Goal: Navigation & Orientation: Find specific page/section

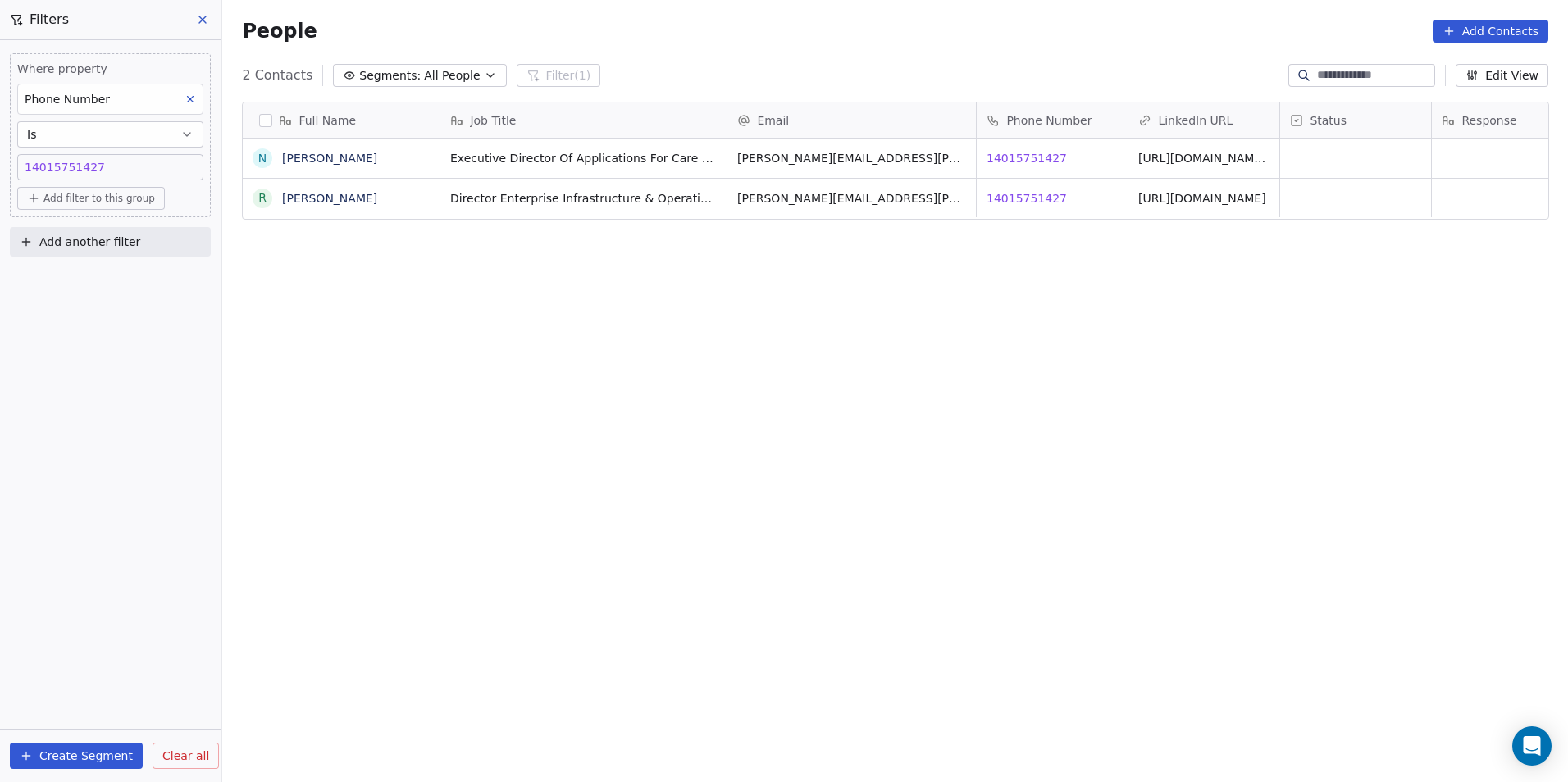
scroll to position [676, 1334]
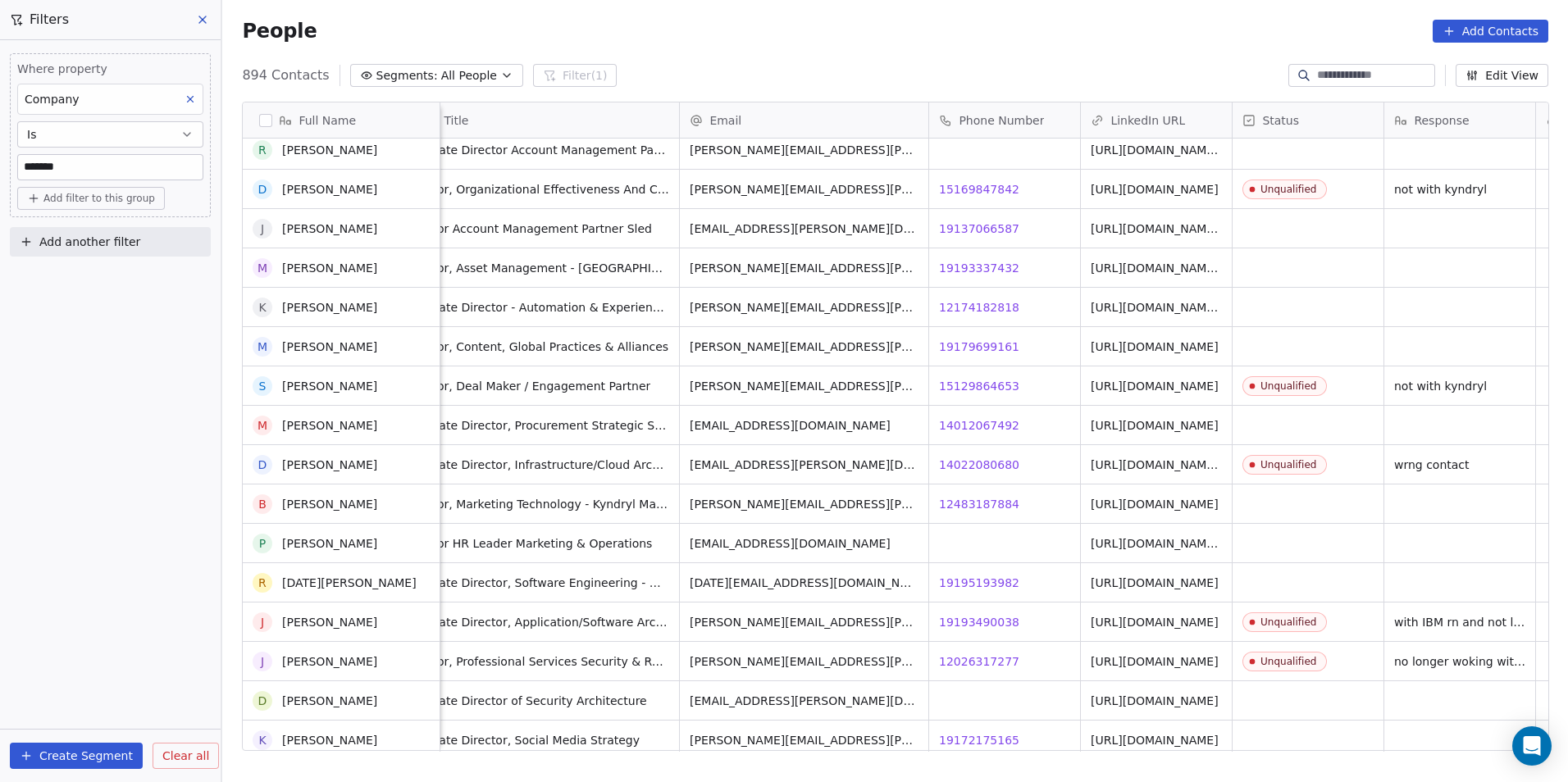
scroll to position [14380, 0]
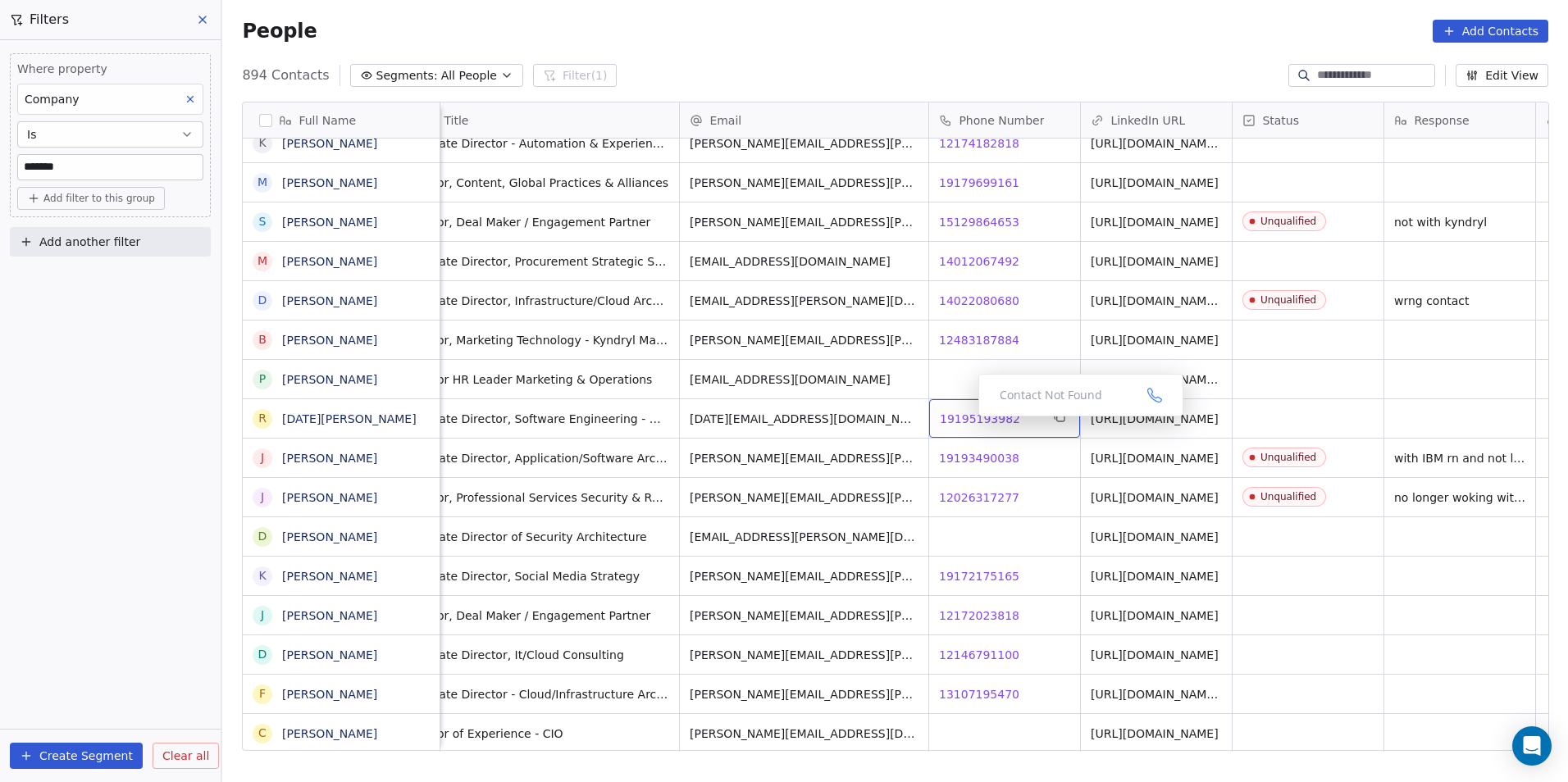
click at [965, 421] on span "19195193982" at bounding box center [980, 419] width 81 height 16
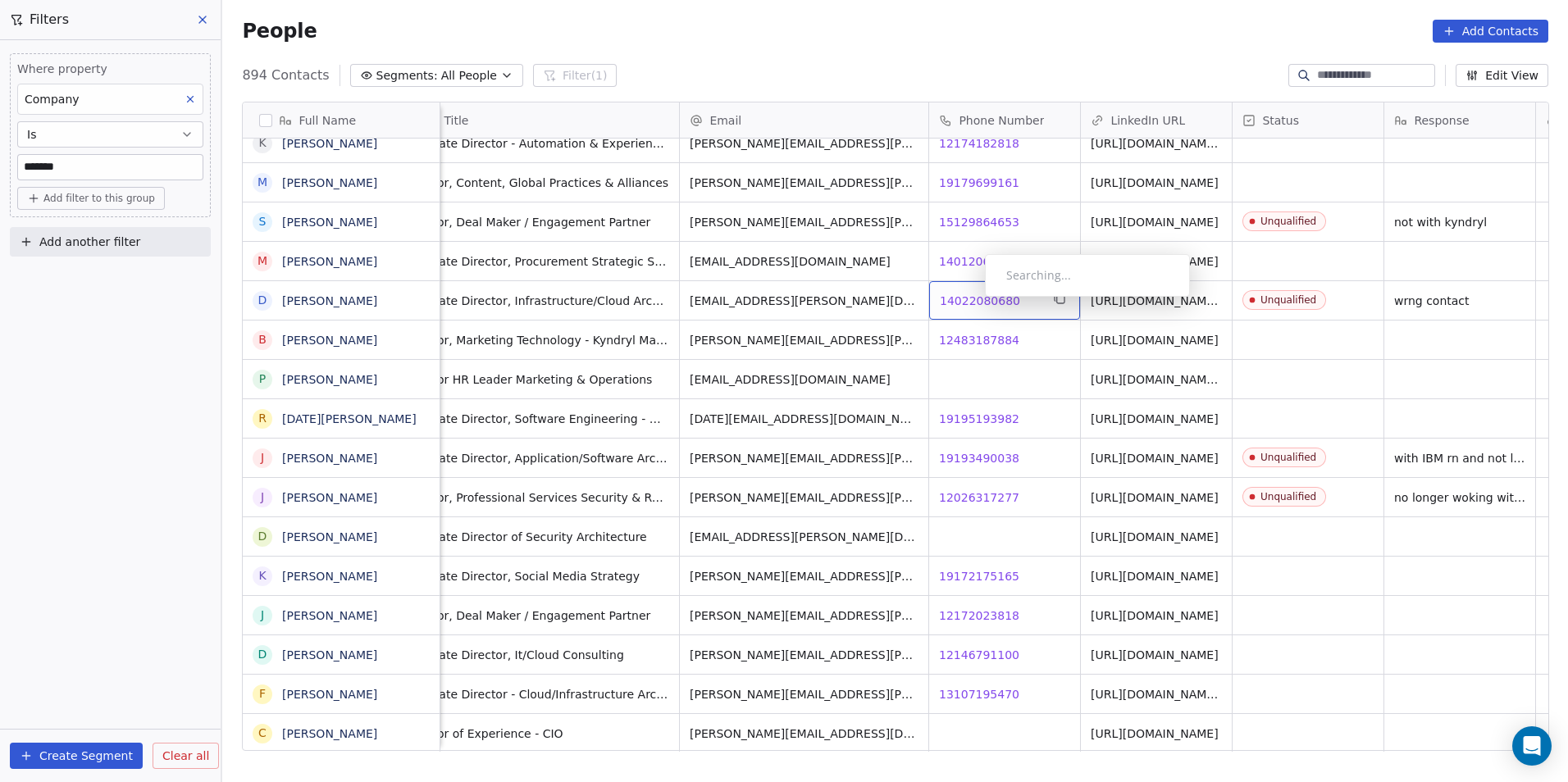
click at [972, 301] on span "14022080680" at bounding box center [980, 301] width 81 height 16
click at [1041, 547] on html "DS Technologies Inc Contacts People Marketing Workflows Campaigns Sales Pipelin…" at bounding box center [784, 391] width 1568 height 782
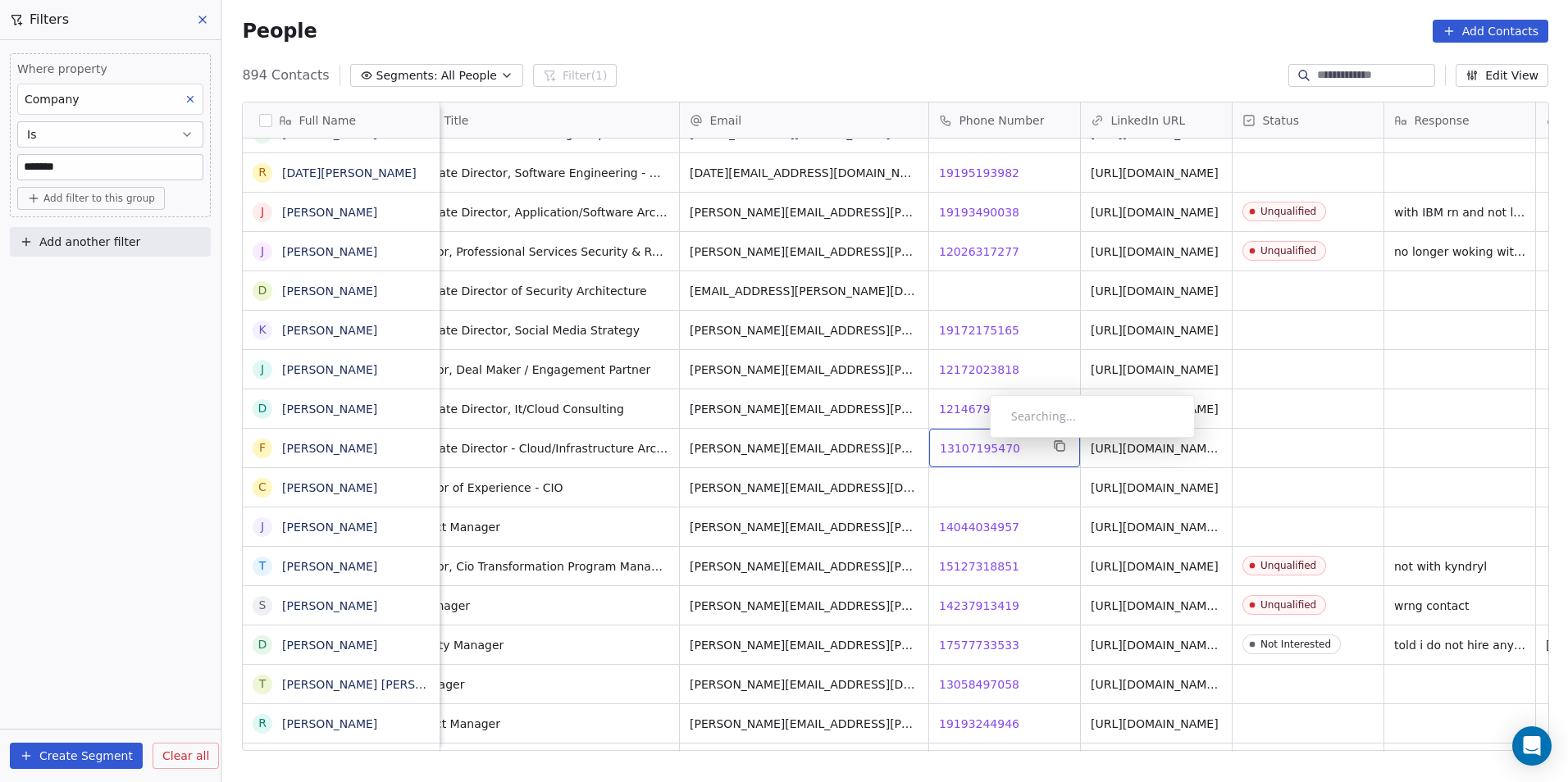
click at [977, 442] on span "13107195470" at bounding box center [980, 448] width 81 height 16
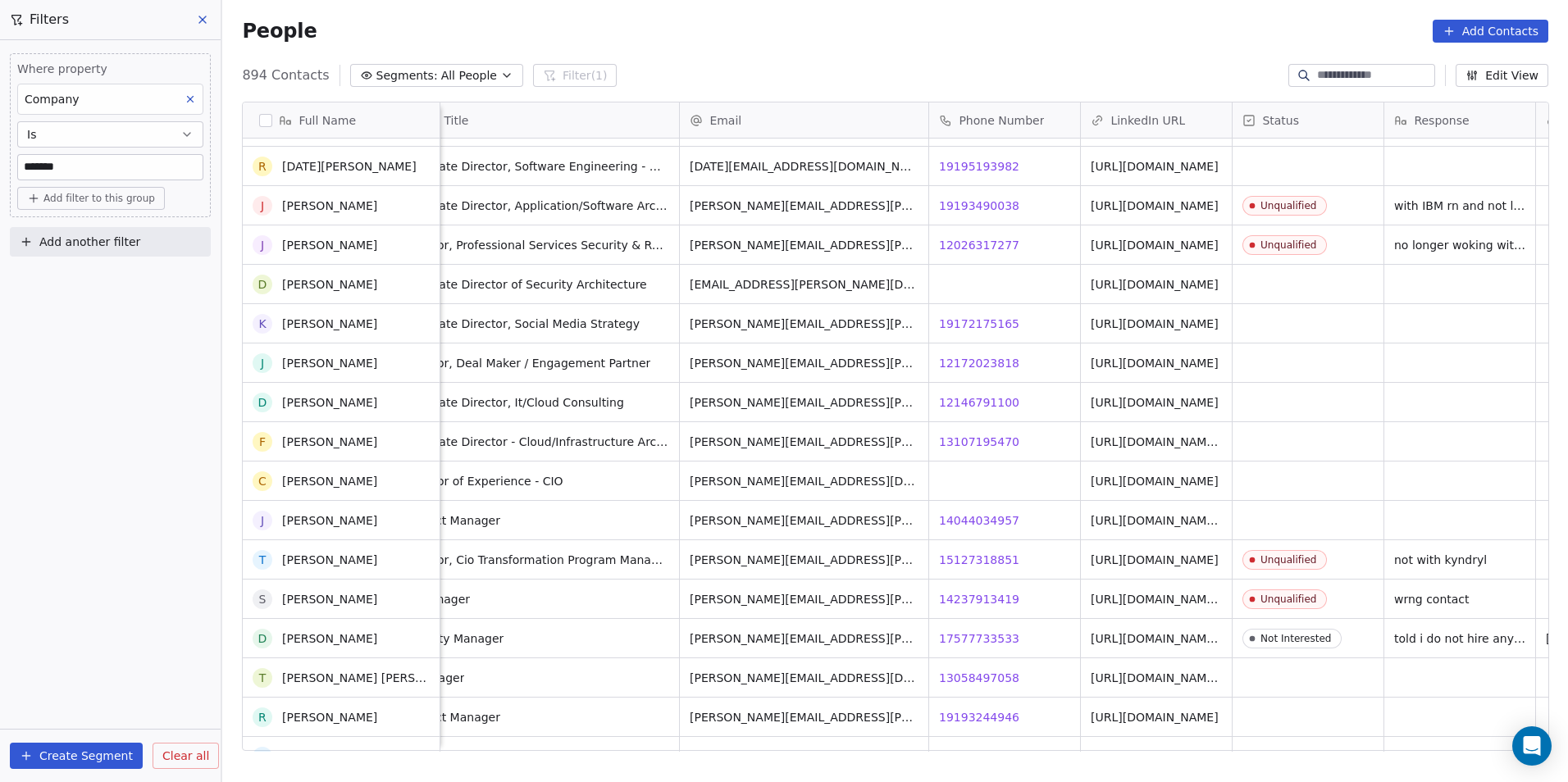
scroll to position [14954, 0]
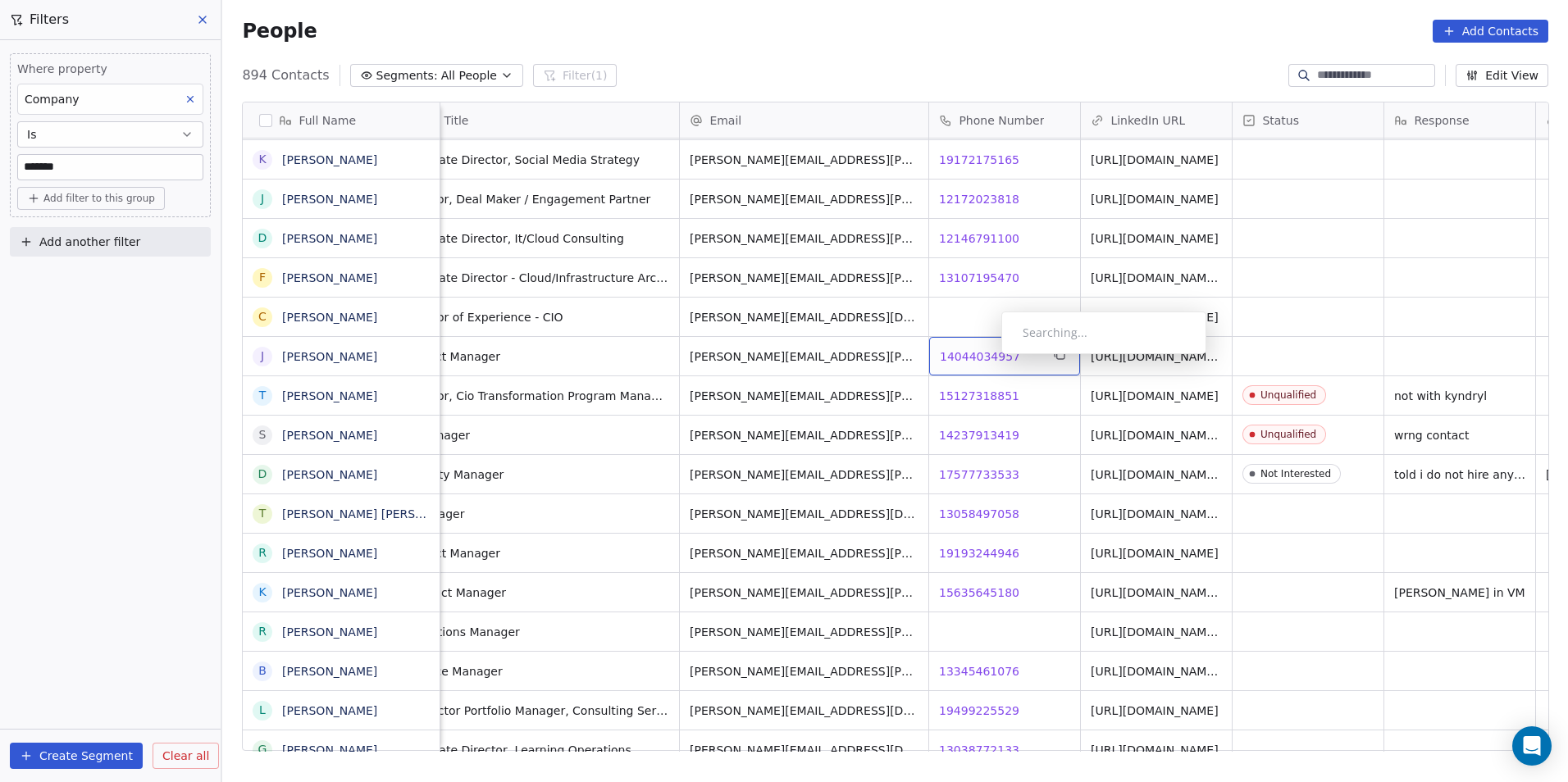
click at [988, 359] on span "14044034957" at bounding box center [980, 357] width 81 height 16
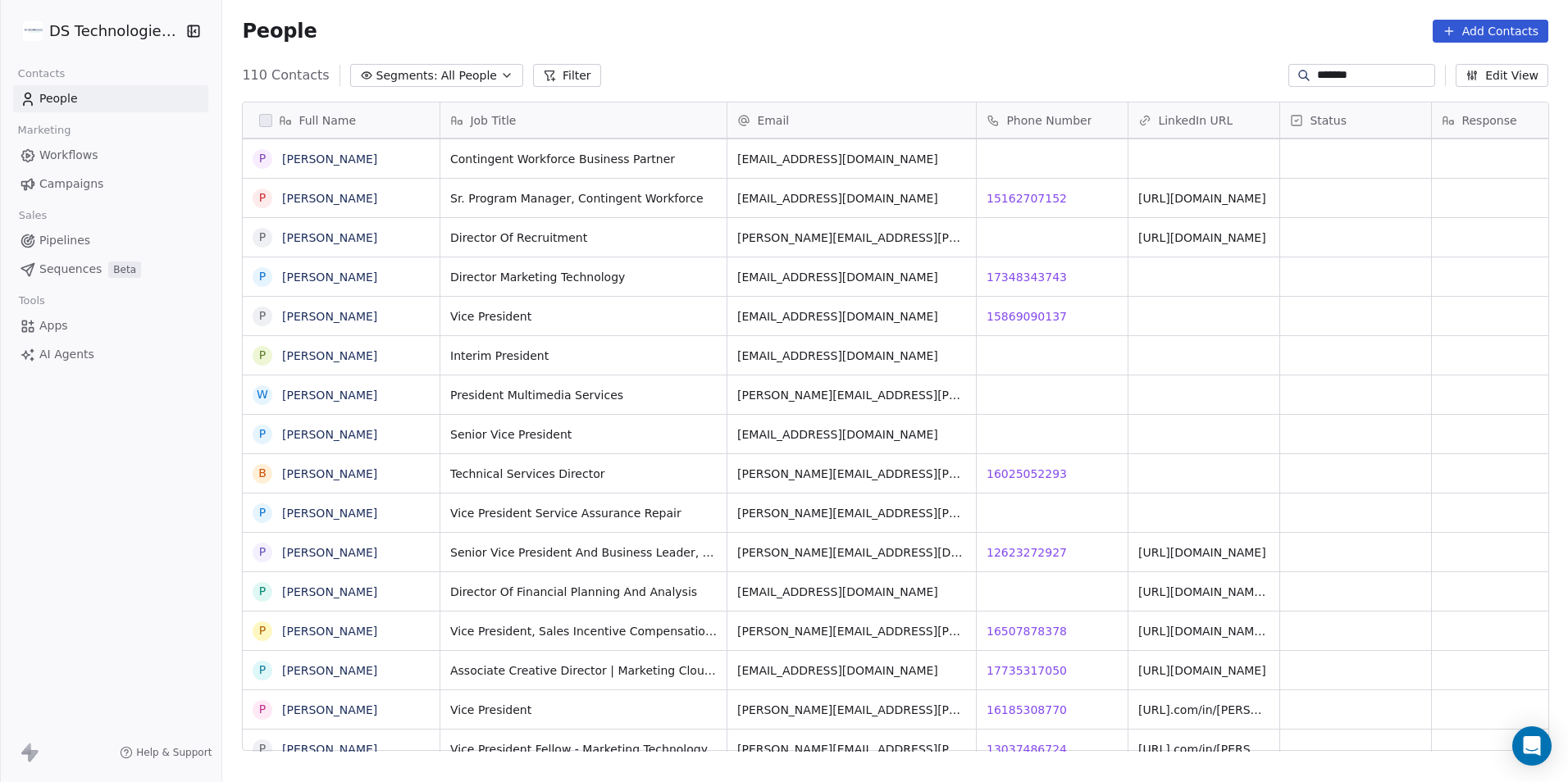
type input "*******"
